Goal: Transaction & Acquisition: Purchase product/service

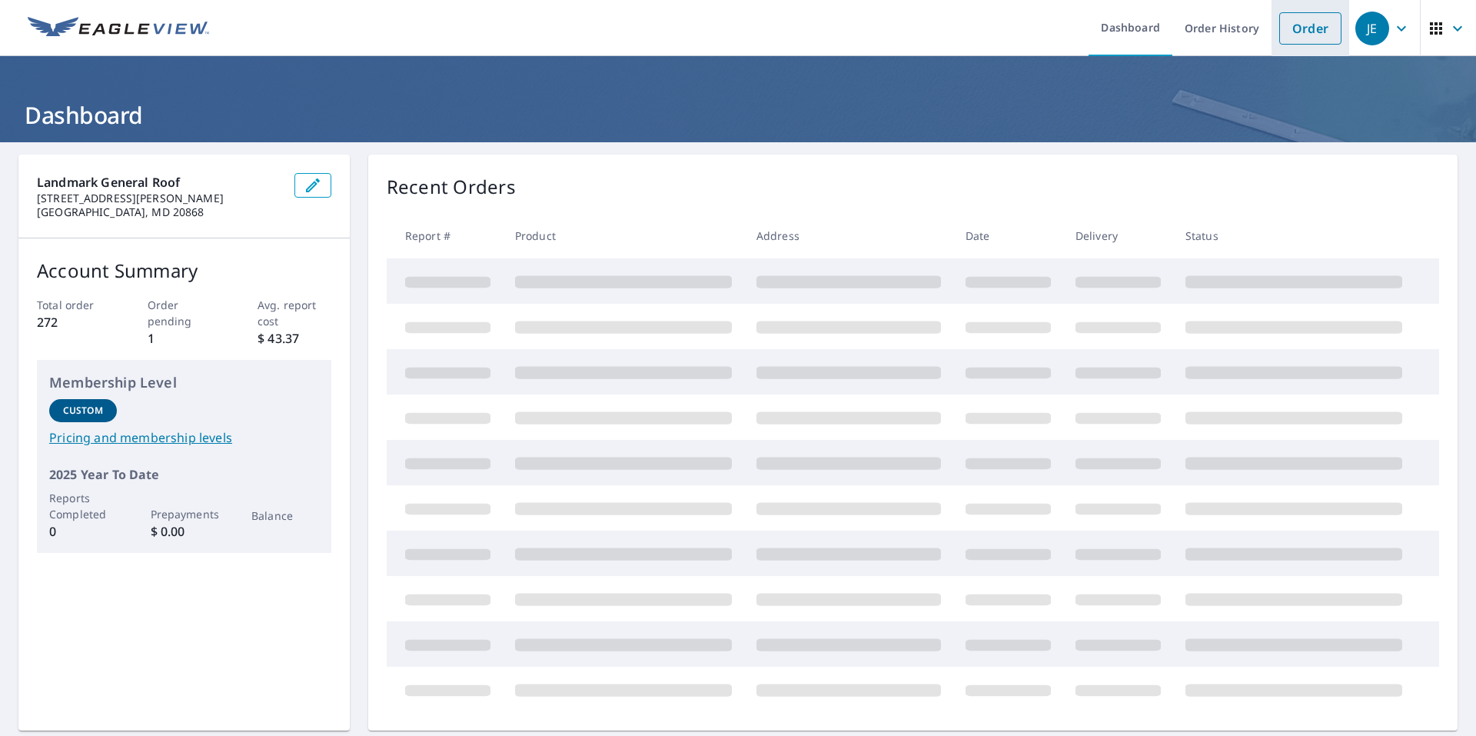
click at [1282, 25] on link "Order" at bounding box center [1310, 28] width 62 height 32
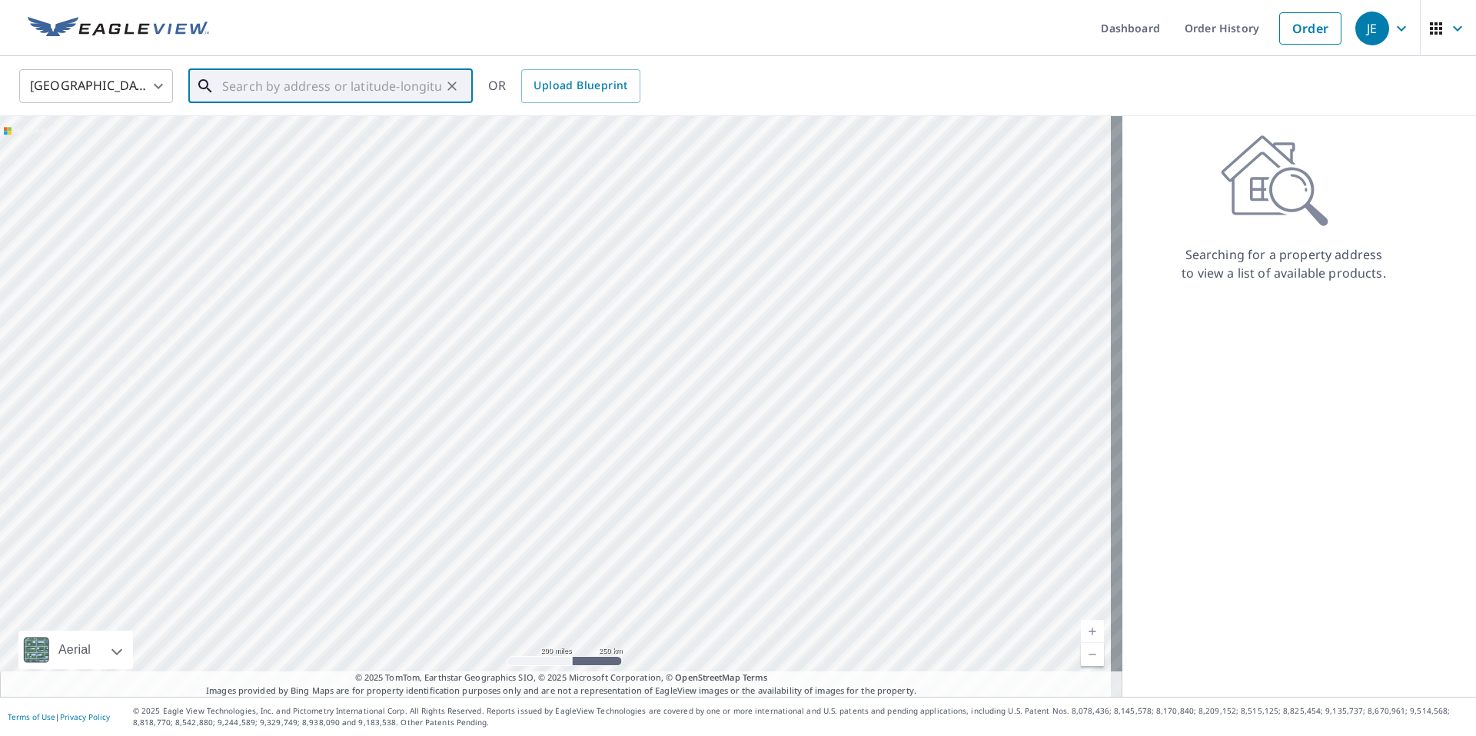
click at [245, 84] on input "text" at bounding box center [331, 86] width 219 height 43
click at [263, 144] on p "Waldorf, MD 20601" at bounding box center [339, 147] width 241 height 15
type input "[STREET_ADDRESS]"
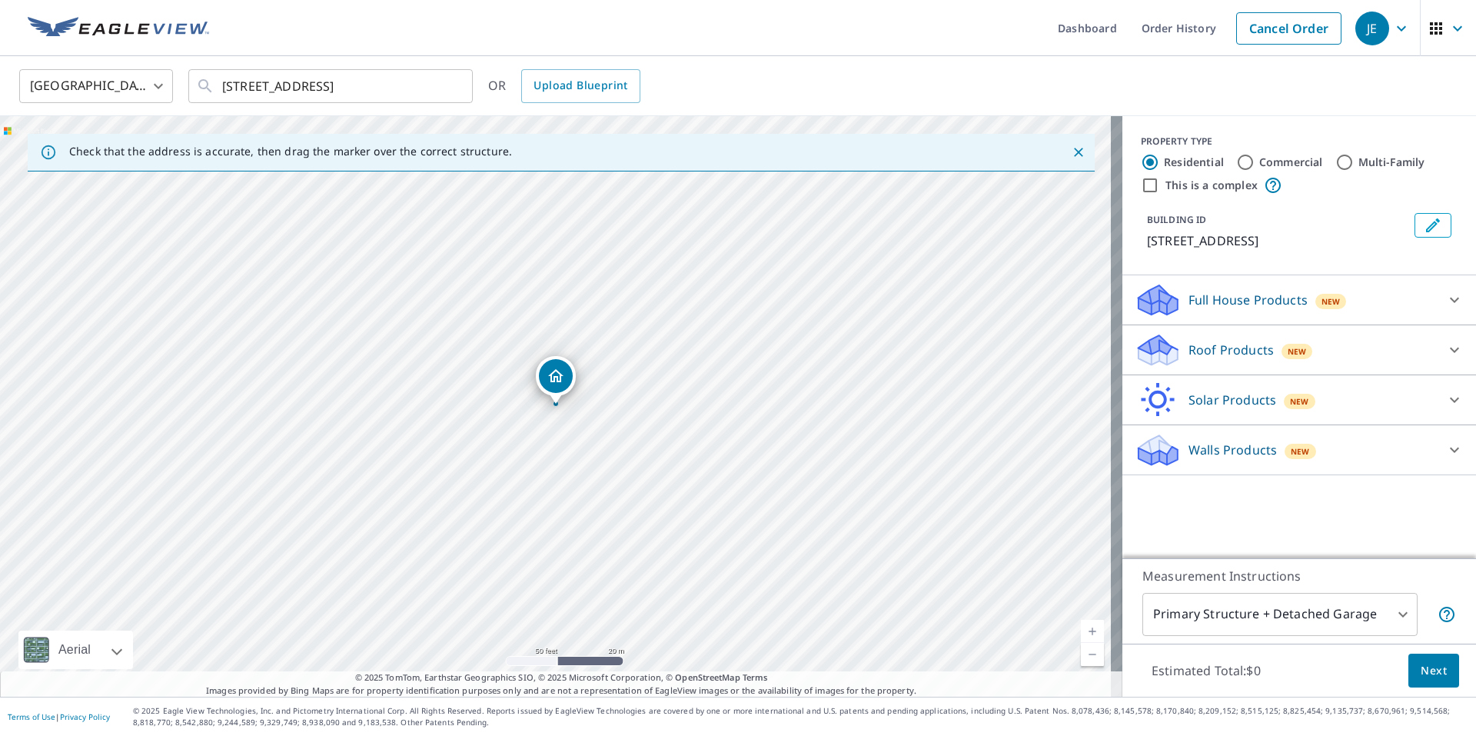
click at [1282, 344] on div "New" at bounding box center [1298, 351] width 32 height 15
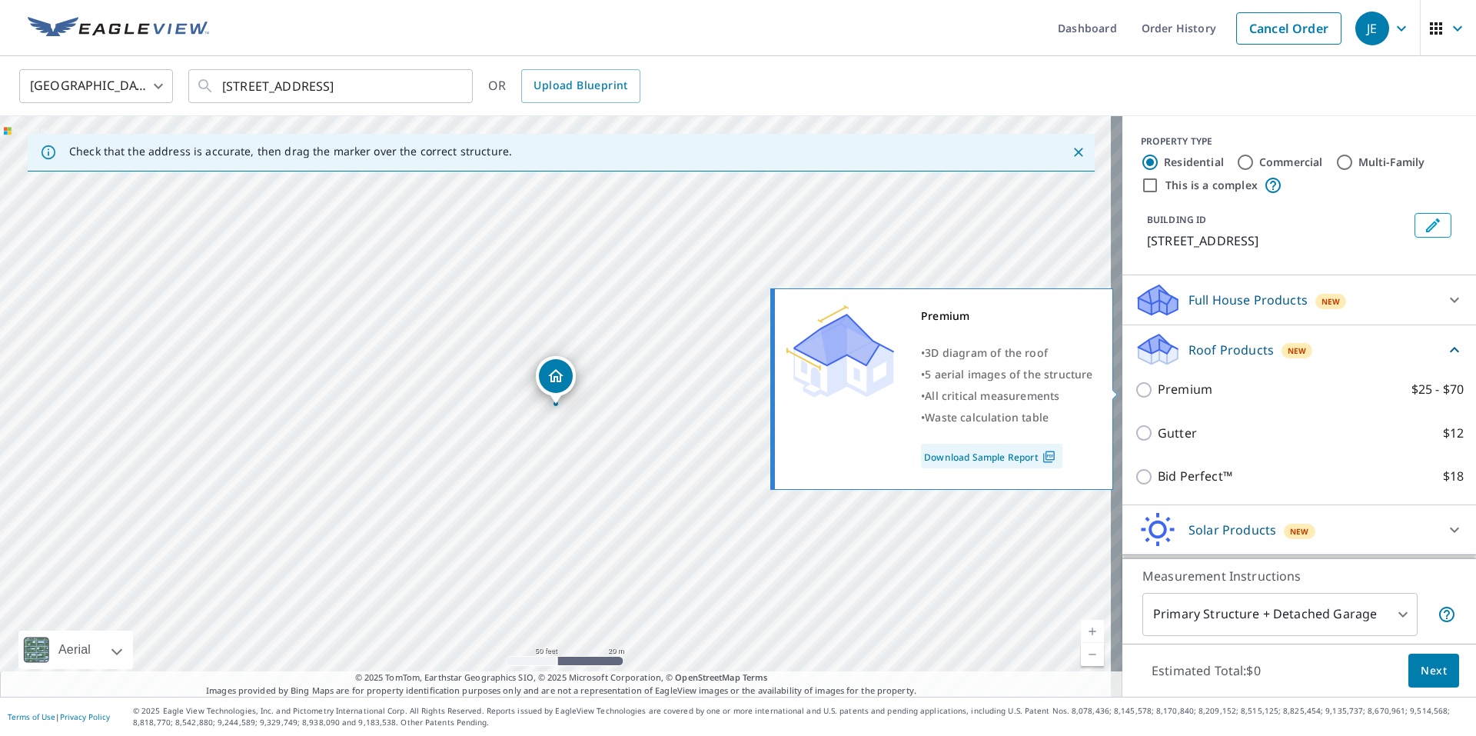
click at [1183, 387] on p "Premium" at bounding box center [1185, 389] width 55 height 19
click at [1158, 387] on input "Premium $25 - $70" at bounding box center [1146, 390] width 23 height 18
checkbox input "true"
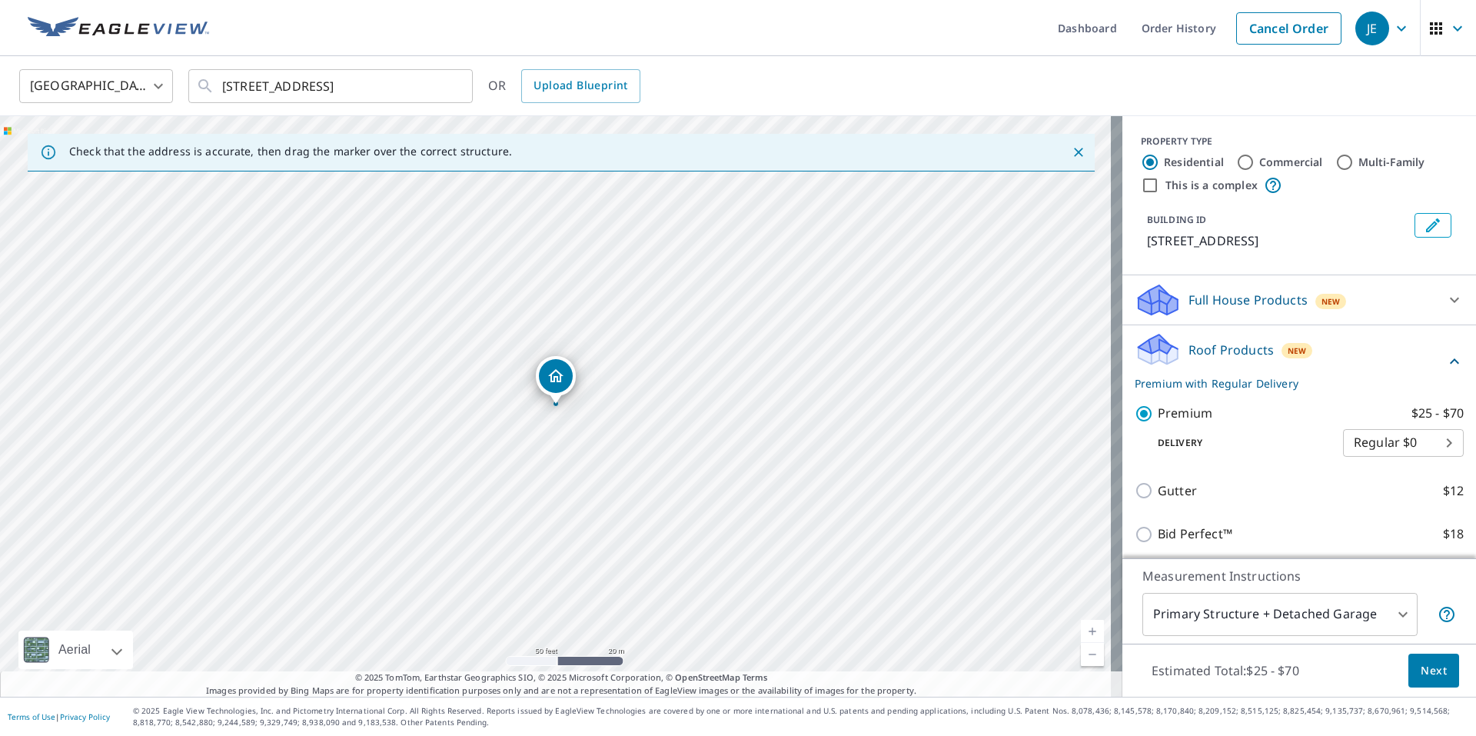
click at [1421, 670] on span "Next" at bounding box center [1434, 670] width 26 height 19
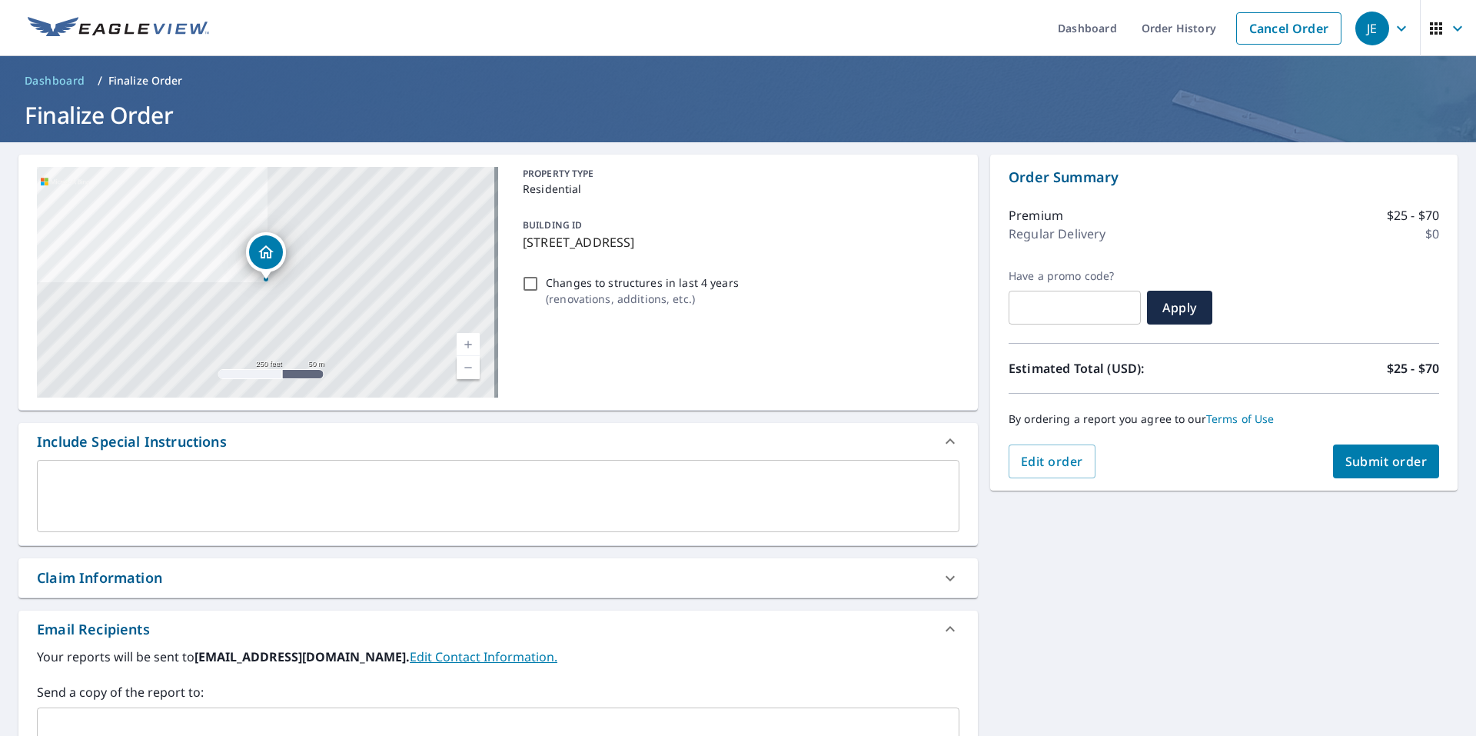
click at [1355, 453] on span "Submit order" at bounding box center [1386, 461] width 82 height 17
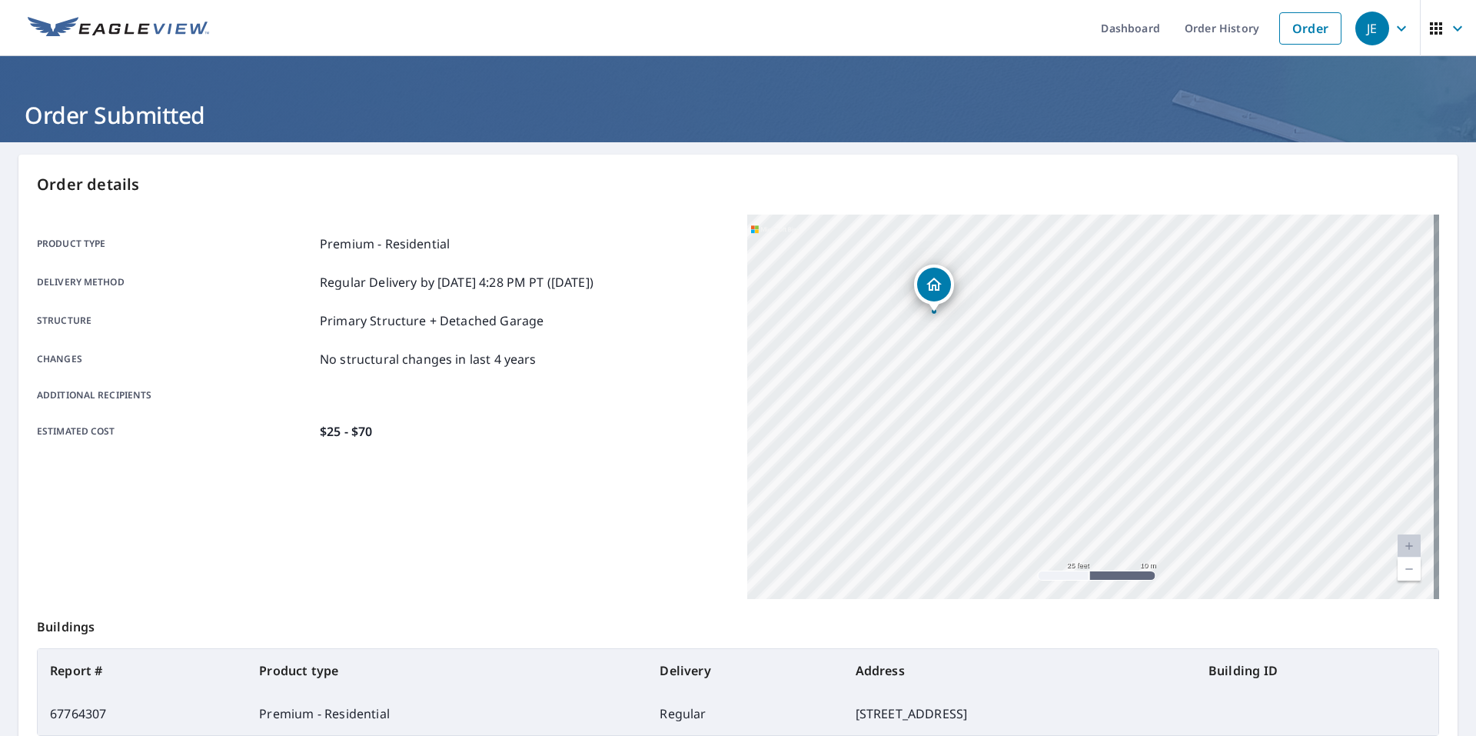
drag, startPoint x: 1039, startPoint y: 275, endPoint x: 1012, endPoint y: 490, distance: 216.2
click at [1012, 490] on div "[STREET_ADDRESS]" at bounding box center [1093, 406] width 692 height 384
click at [1313, 23] on link "Order" at bounding box center [1310, 28] width 62 height 32
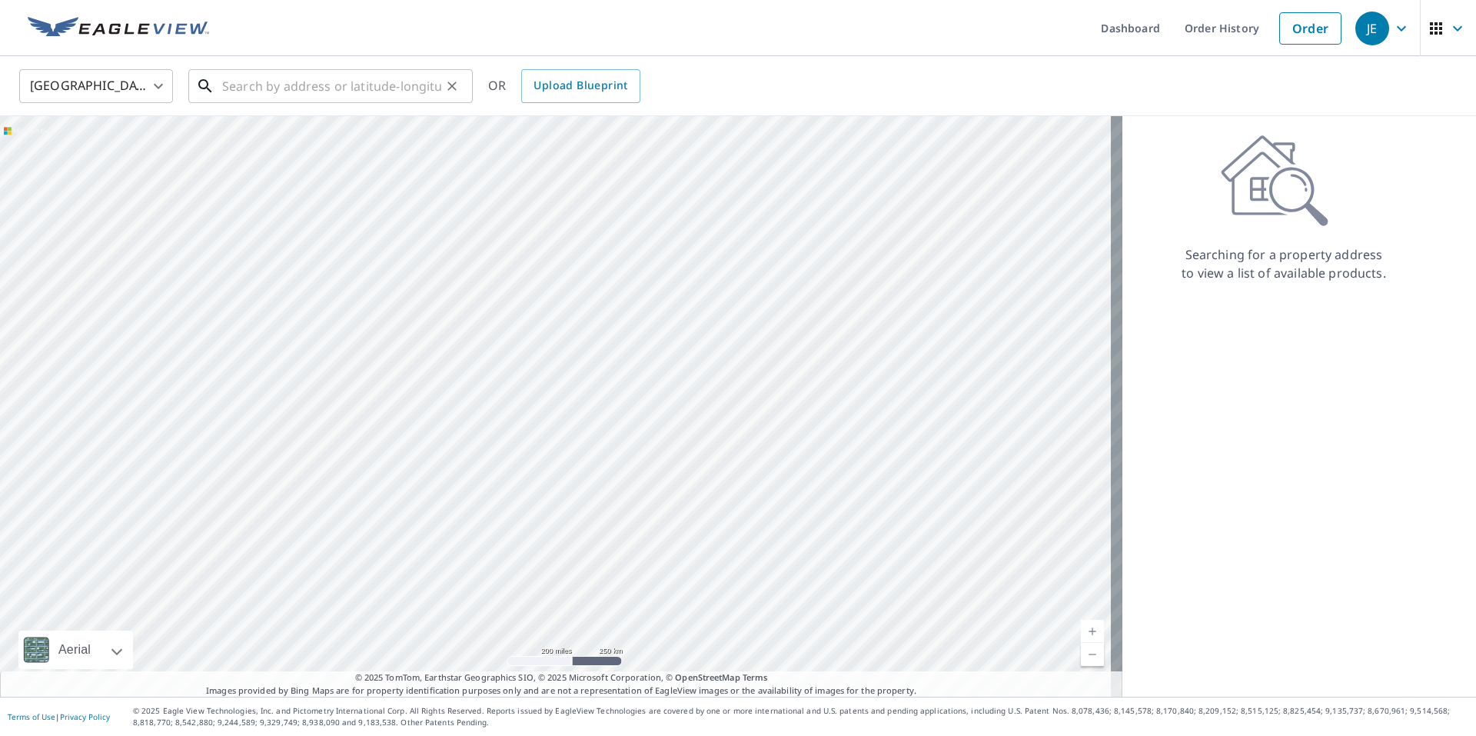
click at [289, 82] on input "text" at bounding box center [331, 86] width 219 height 43
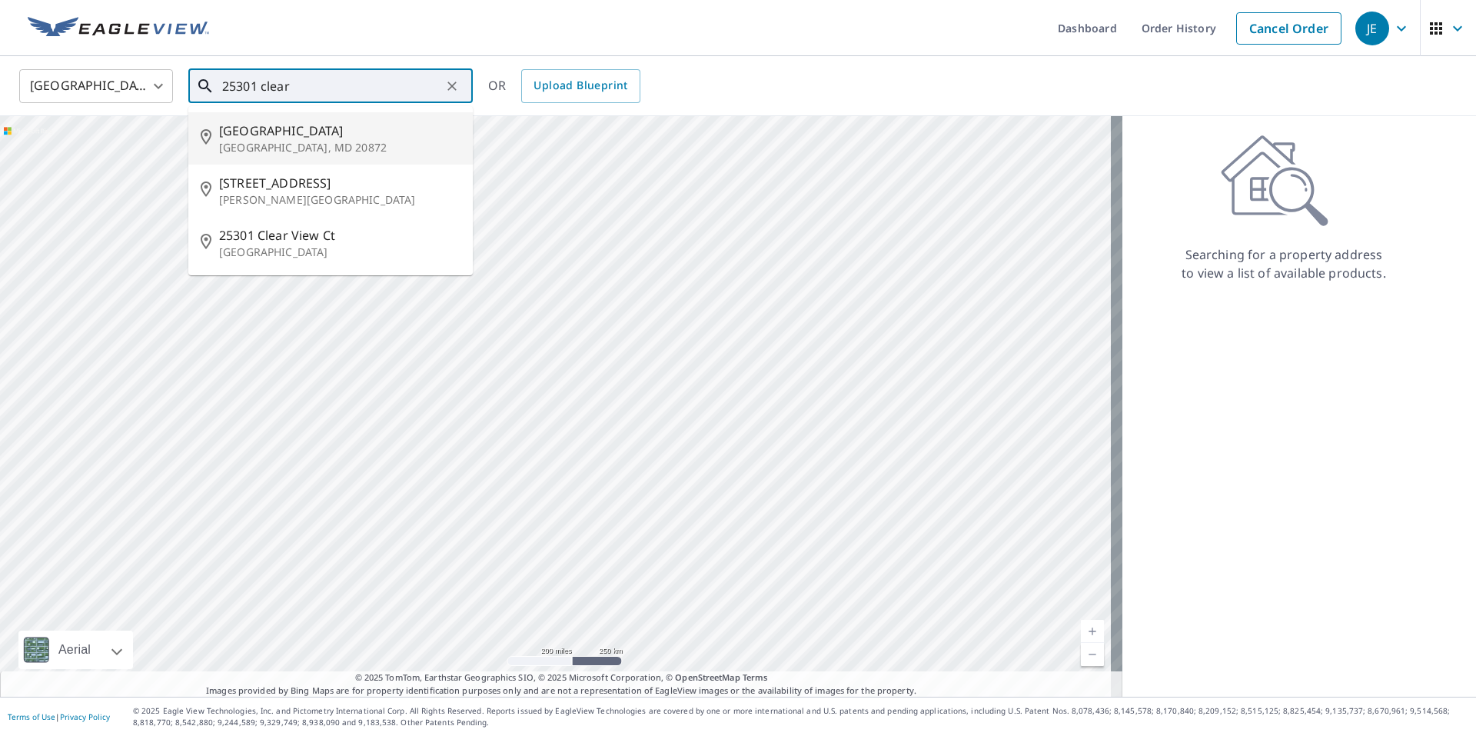
click at [405, 141] on p "[GEOGRAPHIC_DATA], MD 20872" at bounding box center [339, 147] width 241 height 15
type input "[STREET_ADDRESS][PERSON_NAME]"
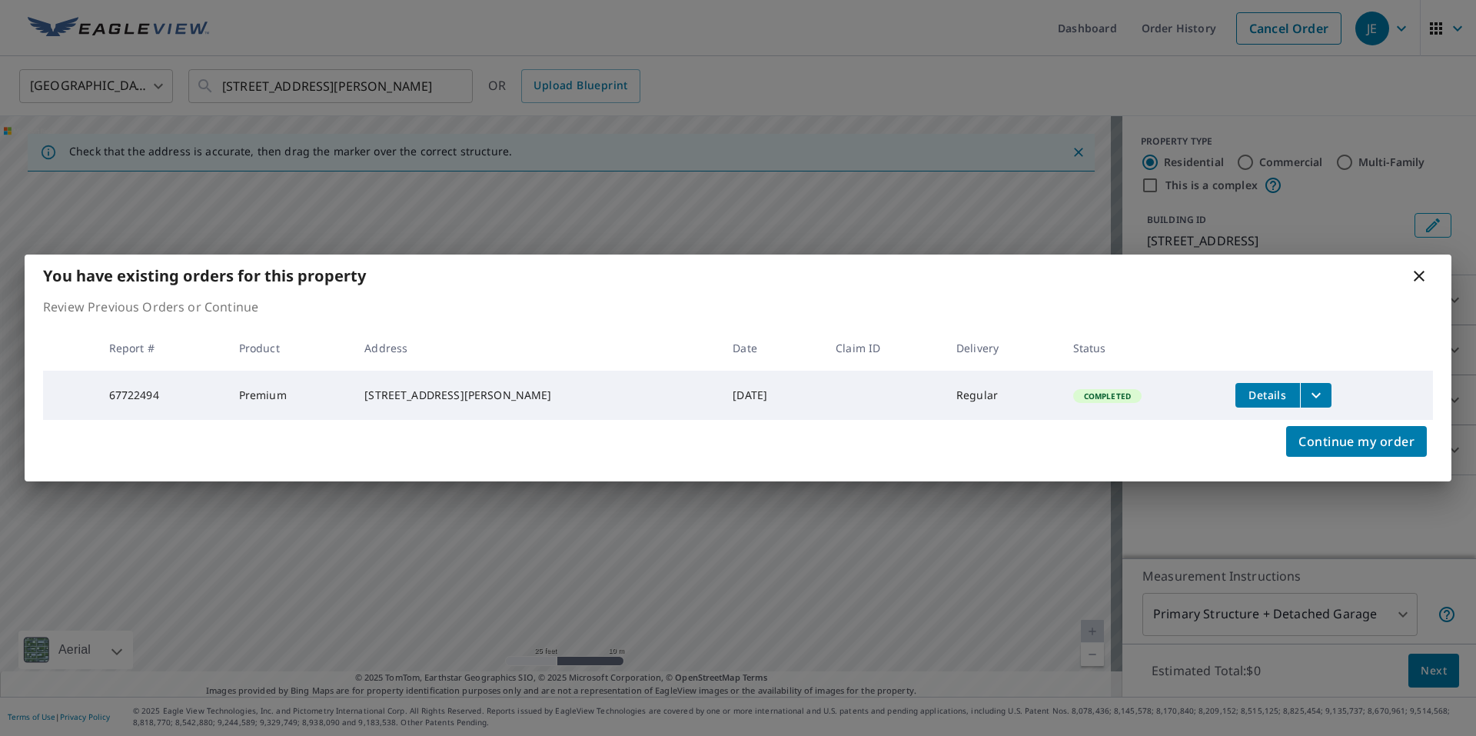
click at [1307, 396] on icon "filesDropdownBtn-67722494" at bounding box center [1316, 395] width 18 height 18
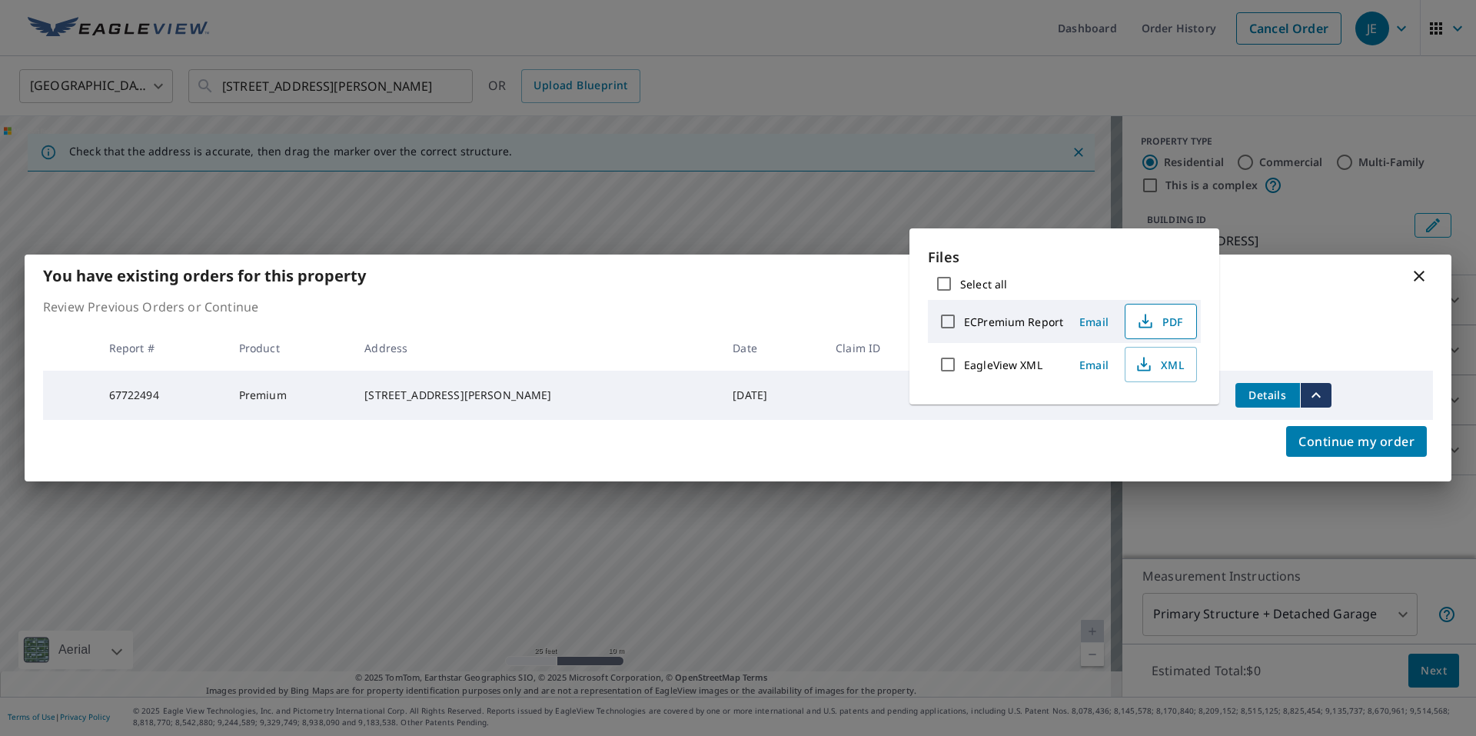
click at [1172, 328] on span "PDF" at bounding box center [1159, 321] width 49 height 18
click at [1420, 276] on icon at bounding box center [1419, 276] width 18 height 18
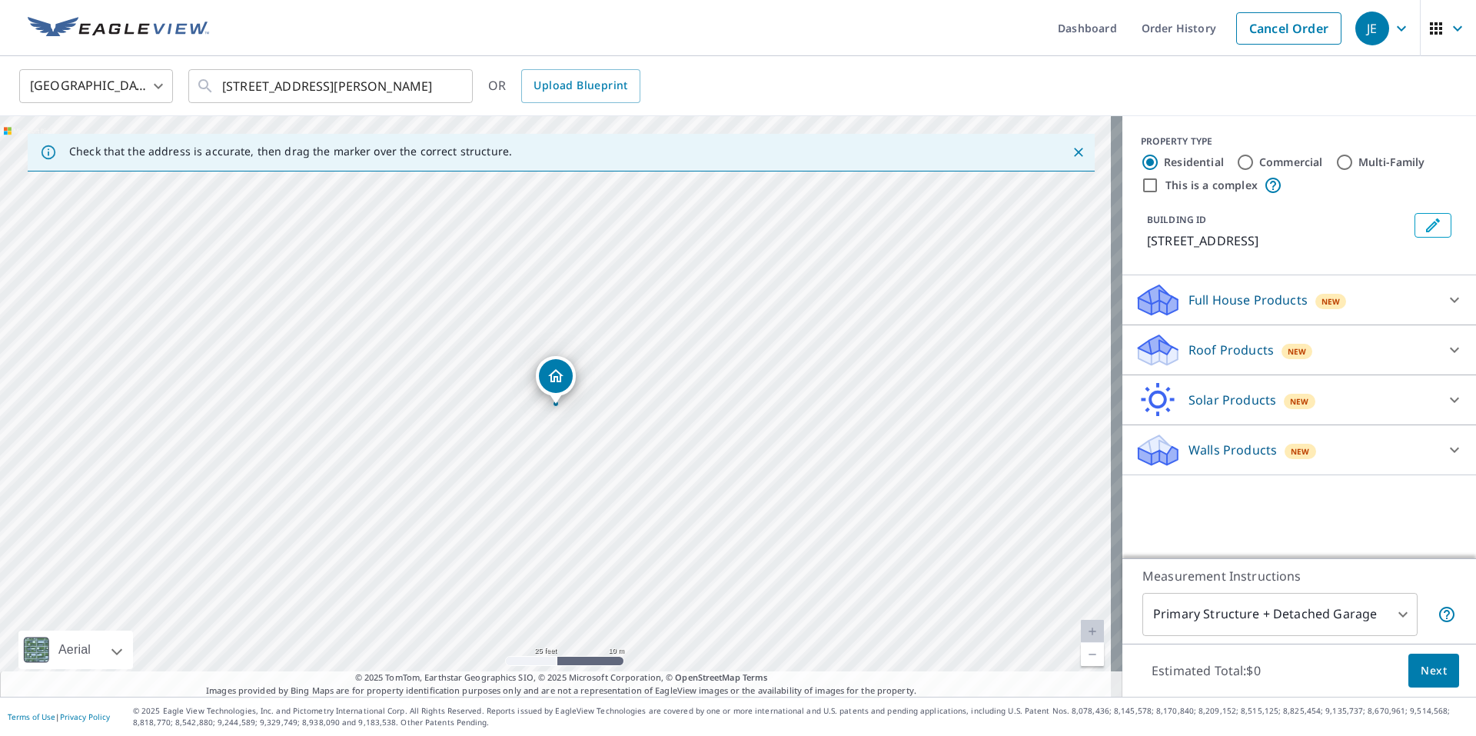
click at [1421, 356] on div "Roof Products New" at bounding box center [1285, 350] width 301 height 36
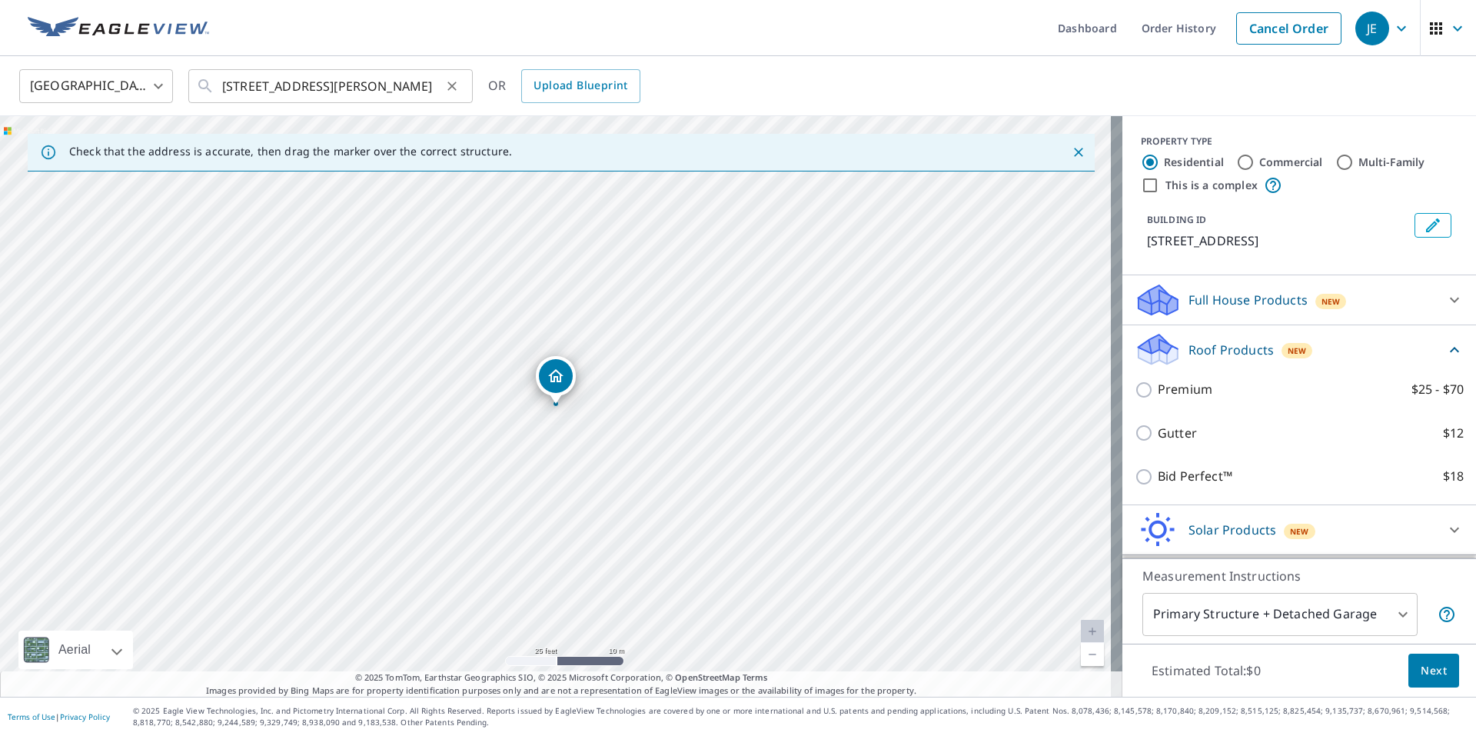
click at [446, 88] on icon "Clear" at bounding box center [451, 85] width 15 height 15
click at [209, 38] on link at bounding box center [118, 28] width 200 height 56
